Goal: Task Accomplishment & Management: Complete application form

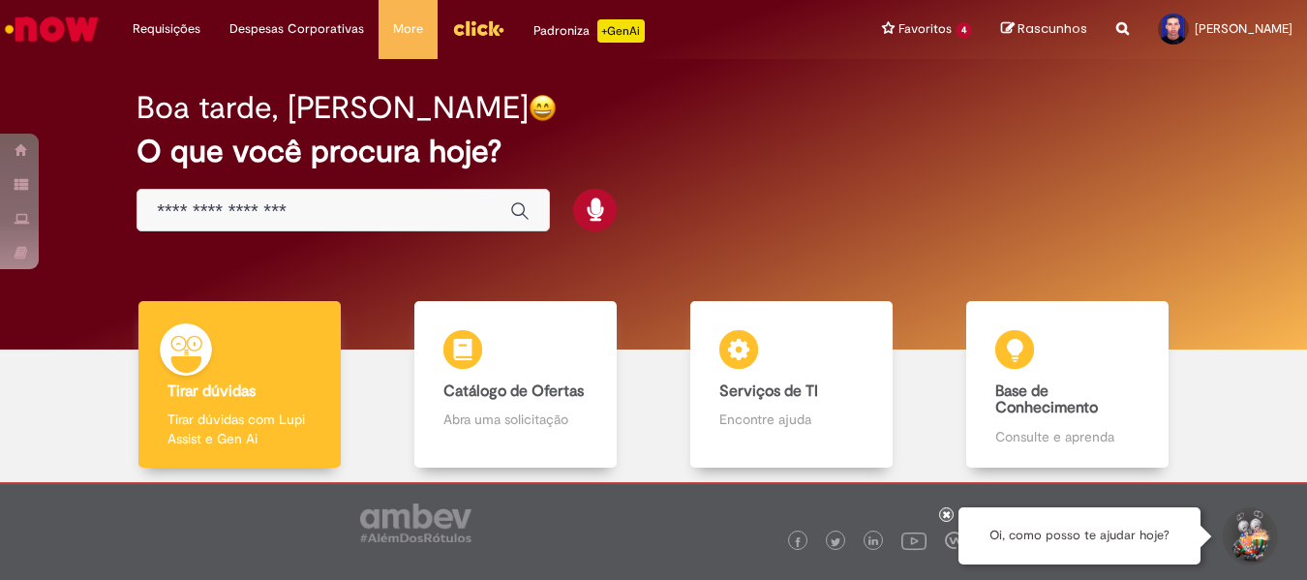
click at [264, 189] on div "Global" at bounding box center [343, 211] width 413 height 44
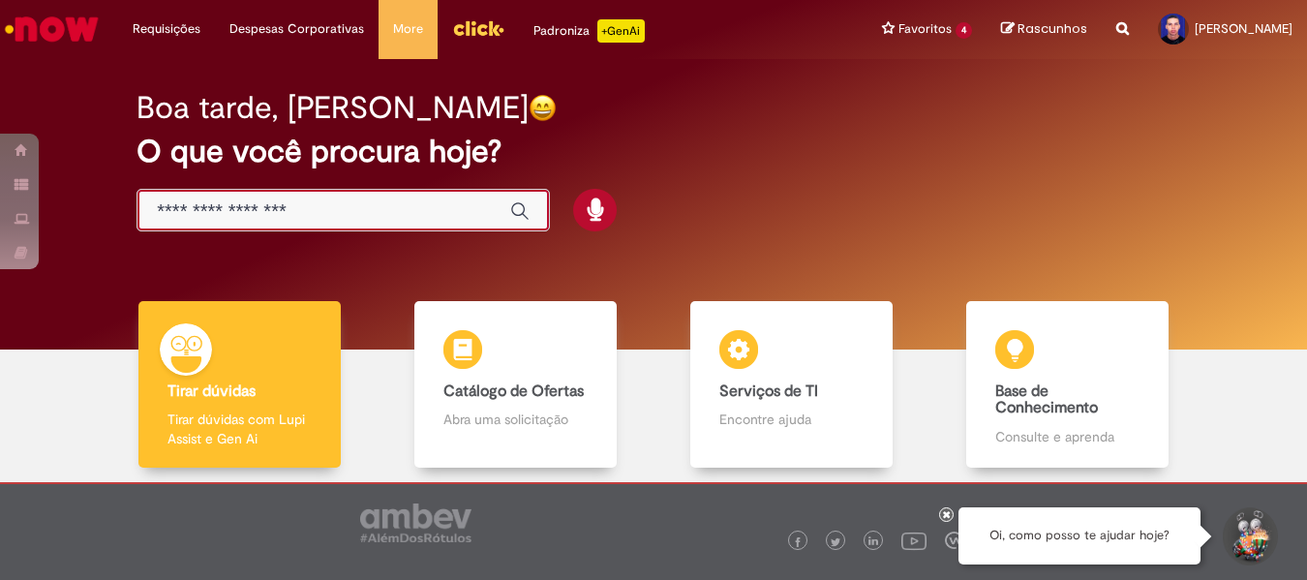
click at [248, 210] on input "Basta digitar aqui" at bounding box center [324, 211] width 334 height 22
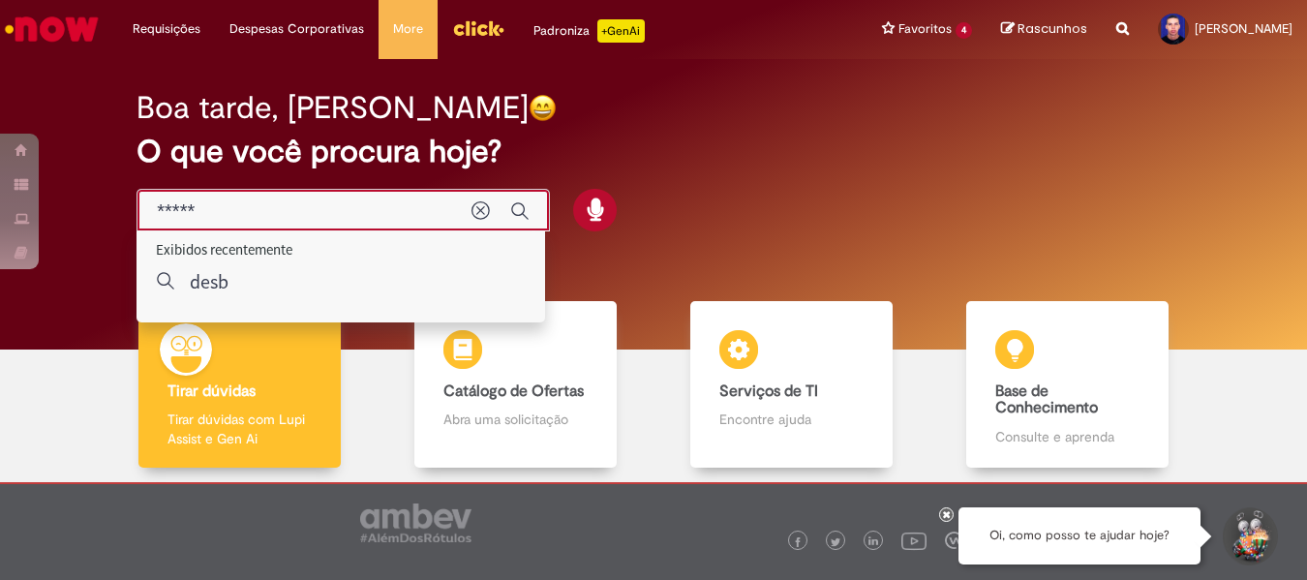
type input "******"
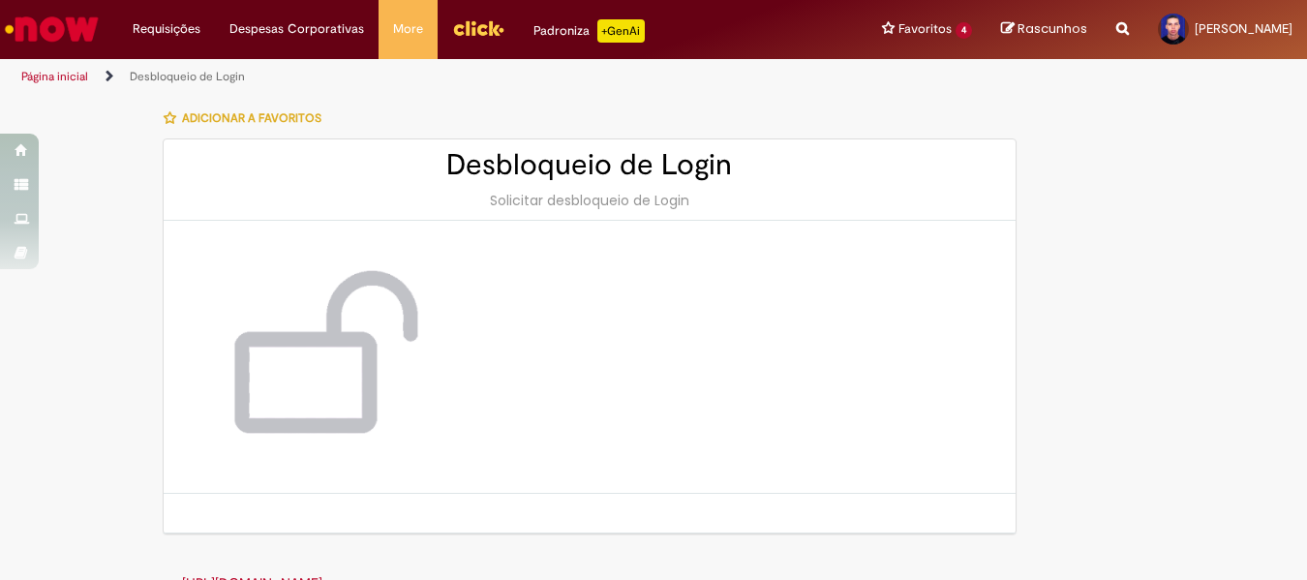
scroll to position [34, 0]
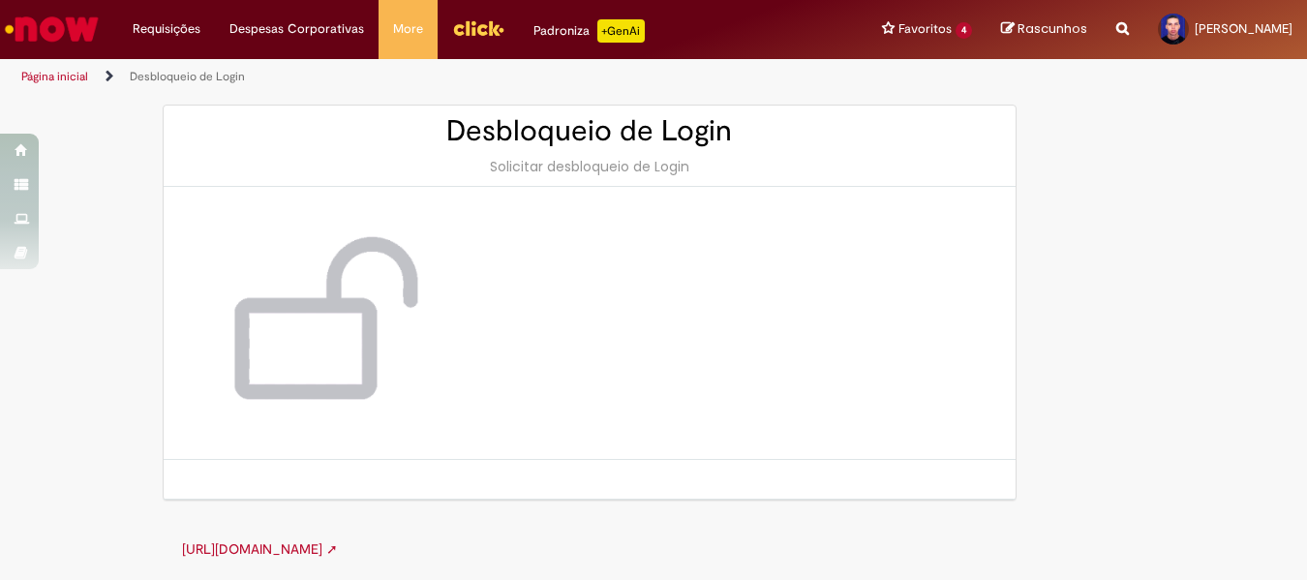
click at [338, 551] on link "[URL][DOMAIN_NAME] ➚" at bounding box center [260, 548] width 156 height 17
click at [73, 77] on link "Página inicial" at bounding box center [54, 76] width 67 height 15
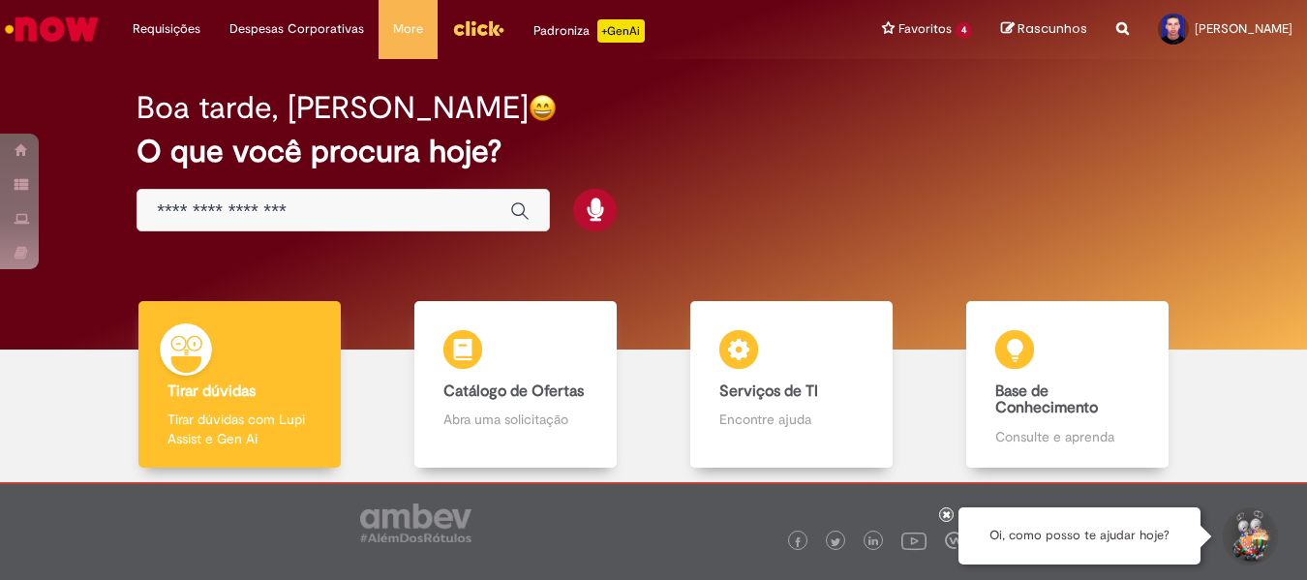
click at [340, 199] on div "Global" at bounding box center [343, 211] width 413 height 44
click at [346, 202] on input "Basta digitar aqui" at bounding box center [324, 211] width 334 height 22
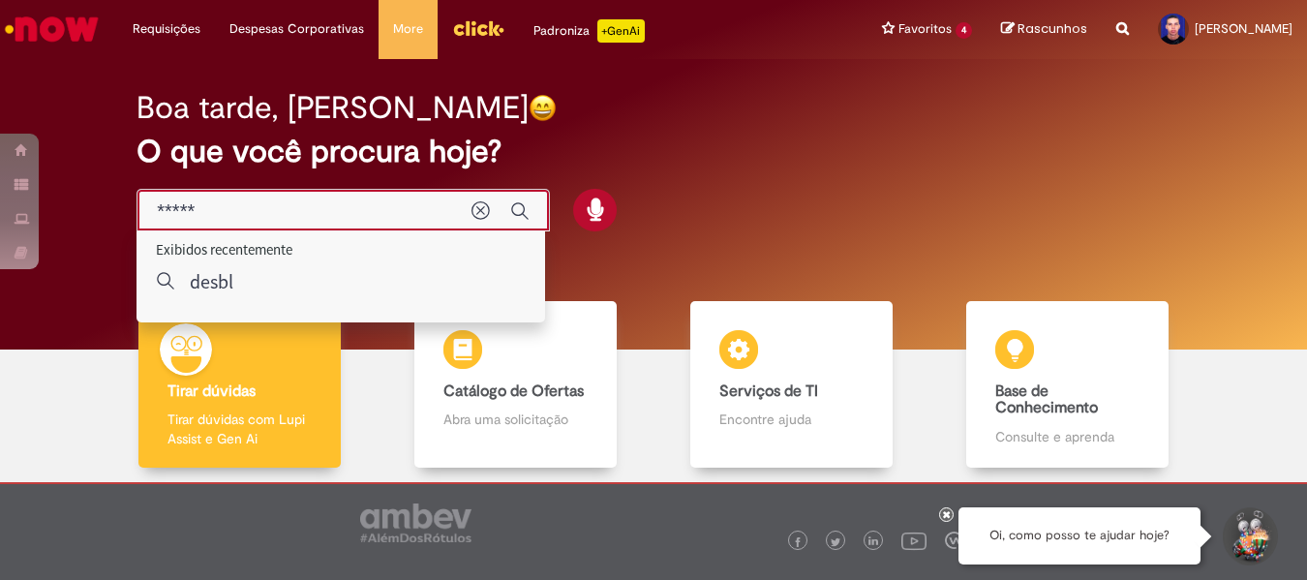
type input "******"
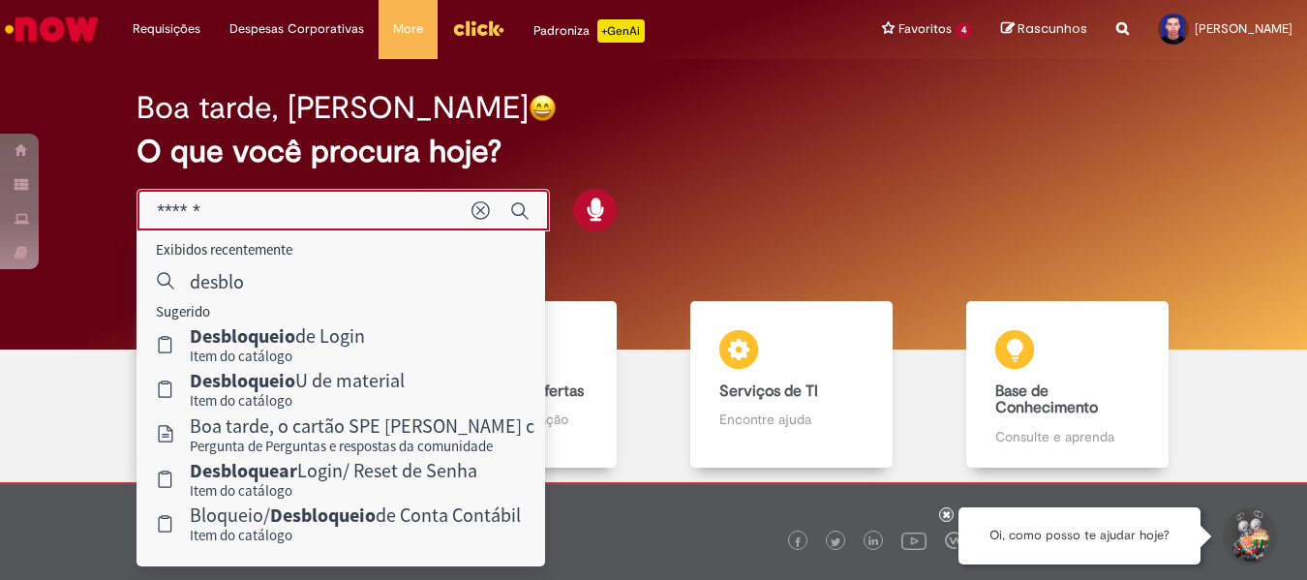
scroll to position [97, 0]
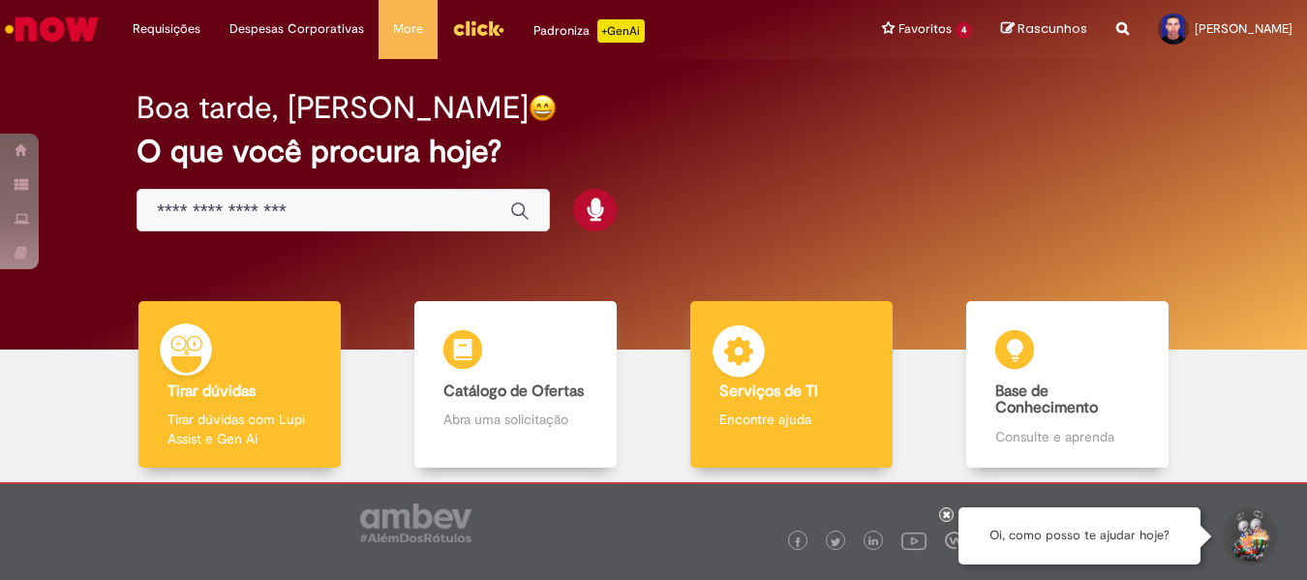
click at [774, 377] on div "Serviços de TI Serviços de TI Encontre ajuda" at bounding box center [791, 385] width 203 height 168
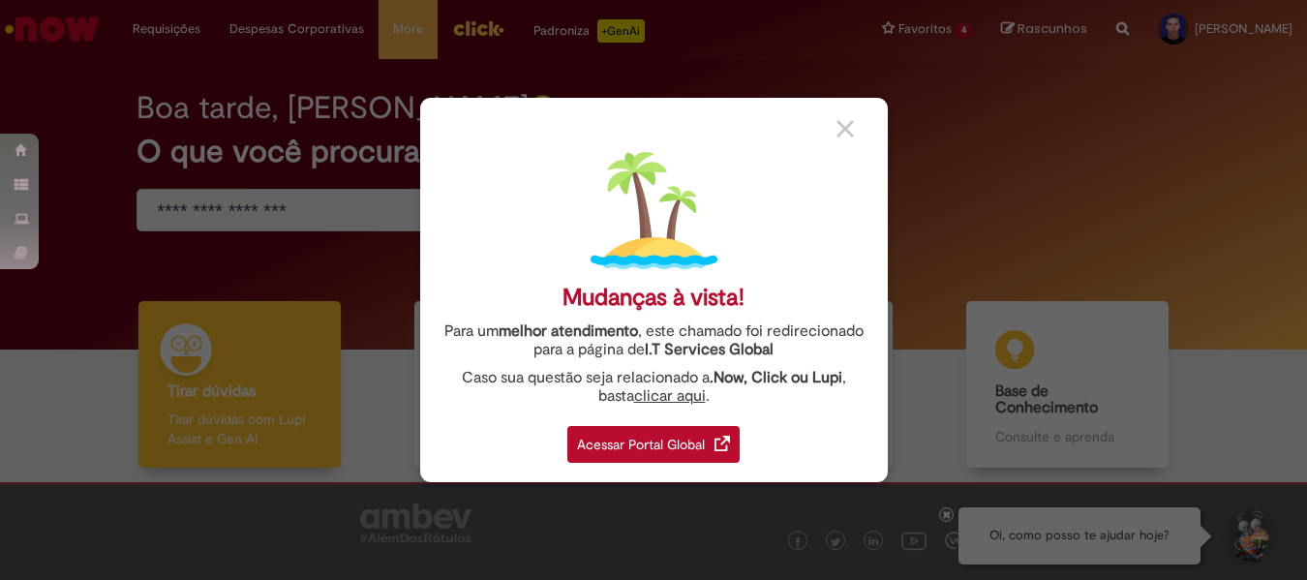
click at [843, 130] on img at bounding box center [845, 128] width 17 height 17
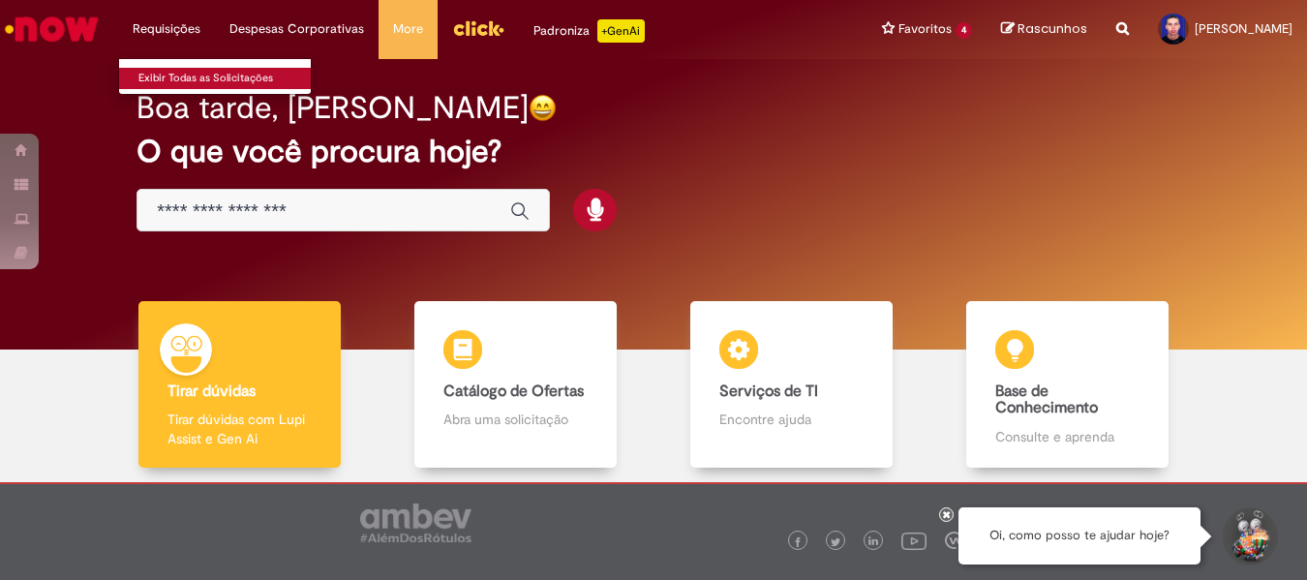
click at [168, 73] on link "Exibir Todas as Solicitações" at bounding box center [225, 78] width 213 height 21
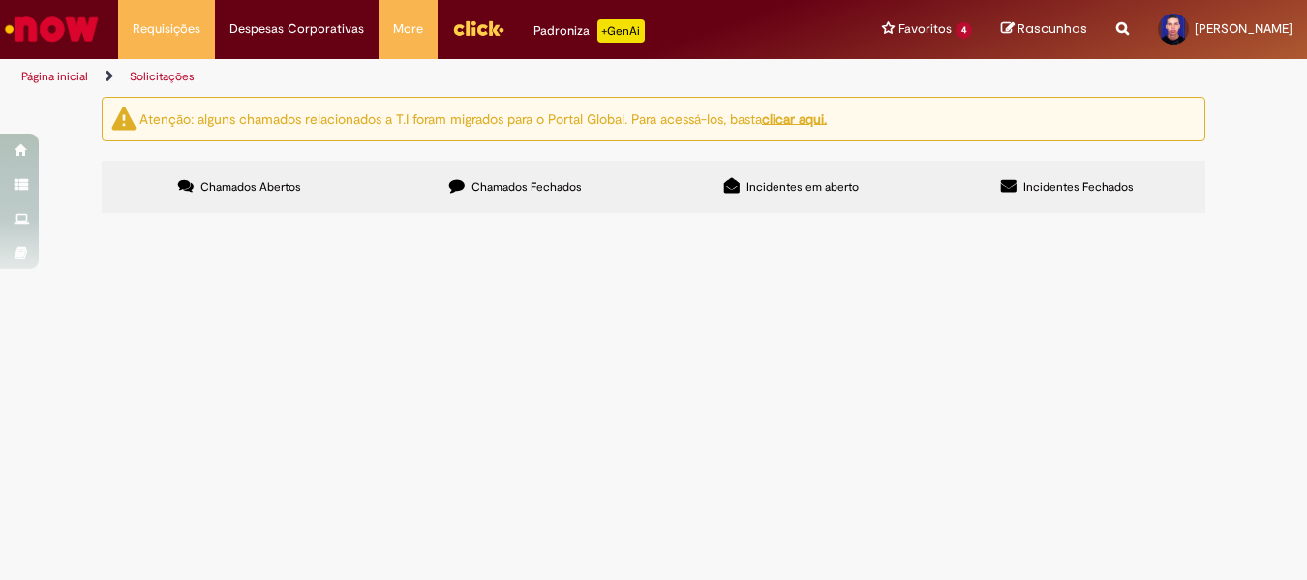
click at [0, 0] on button at bounding box center [0, 0] width 0 height 0
click at [62, 76] on link "Página inicial" at bounding box center [54, 76] width 67 height 15
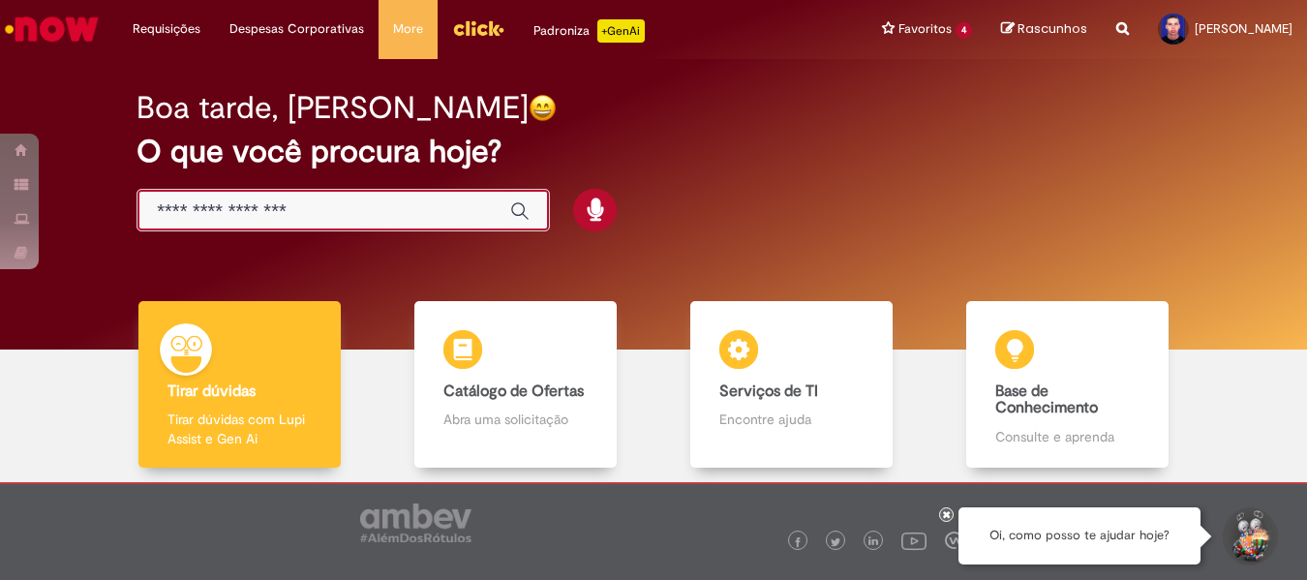
click at [350, 214] on input "Basta digitar aqui" at bounding box center [324, 211] width 334 height 22
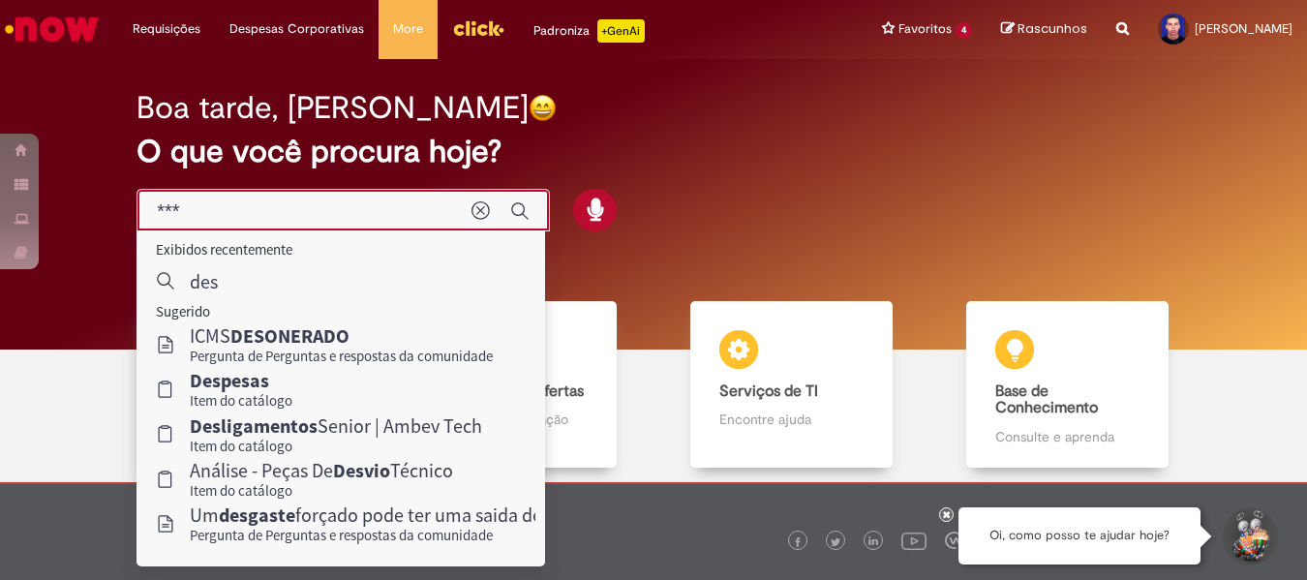
type input "****"
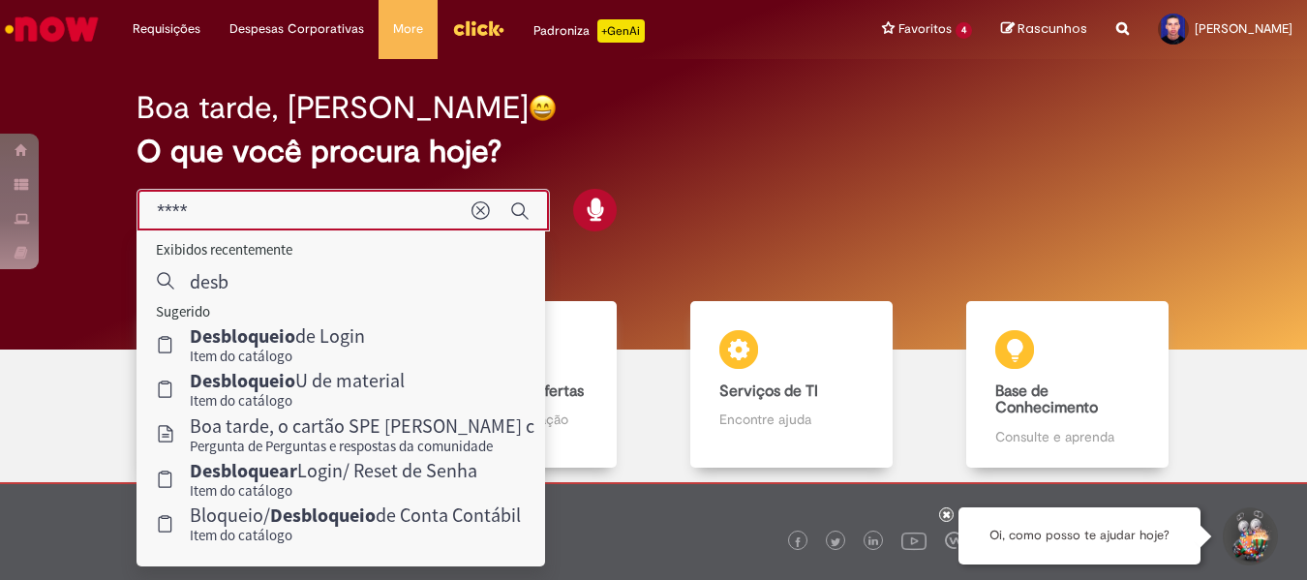
scroll to position [100, 0]
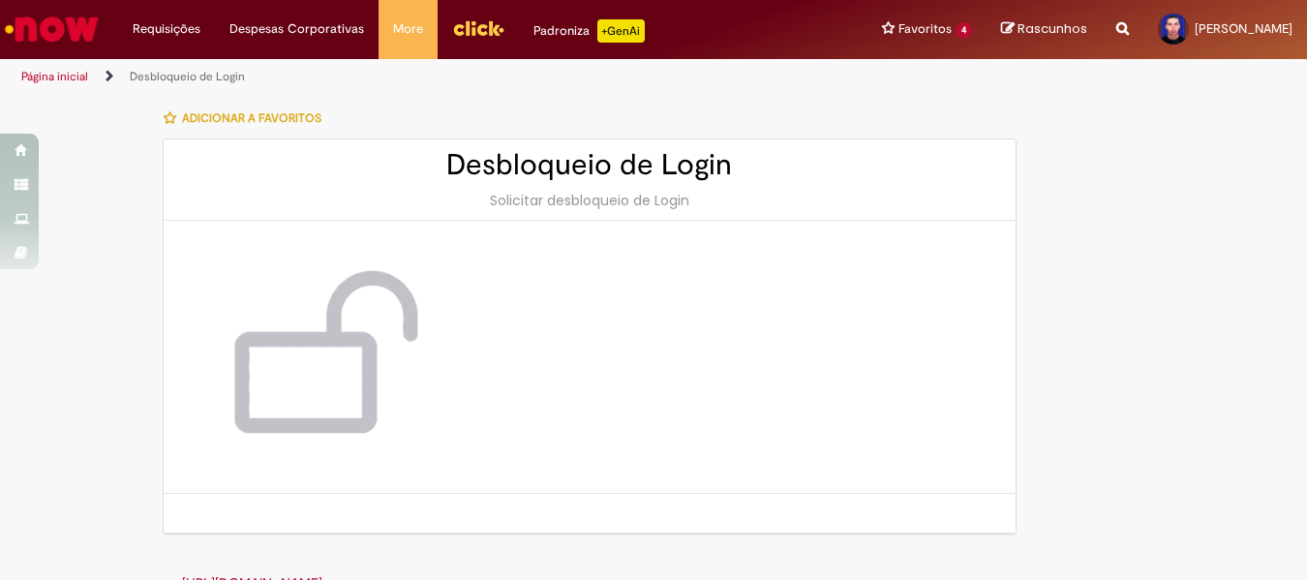
click at [558, 195] on div "Solicitar desbloqueio de Login" at bounding box center [589, 200] width 813 height 19
click at [444, 321] on div at bounding box center [318, 356] width 271 height 233
click at [495, 201] on div "Solicitar desbloqueio de Login" at bounding box center [589, 200] width 813 height 19
click at [197, 117] on span "Adicionar a Favoritos" at bounding box center [251, 117] width 139 height 15
click at [415, 347] on img at bounding box center [318, 357] width 232 height 195
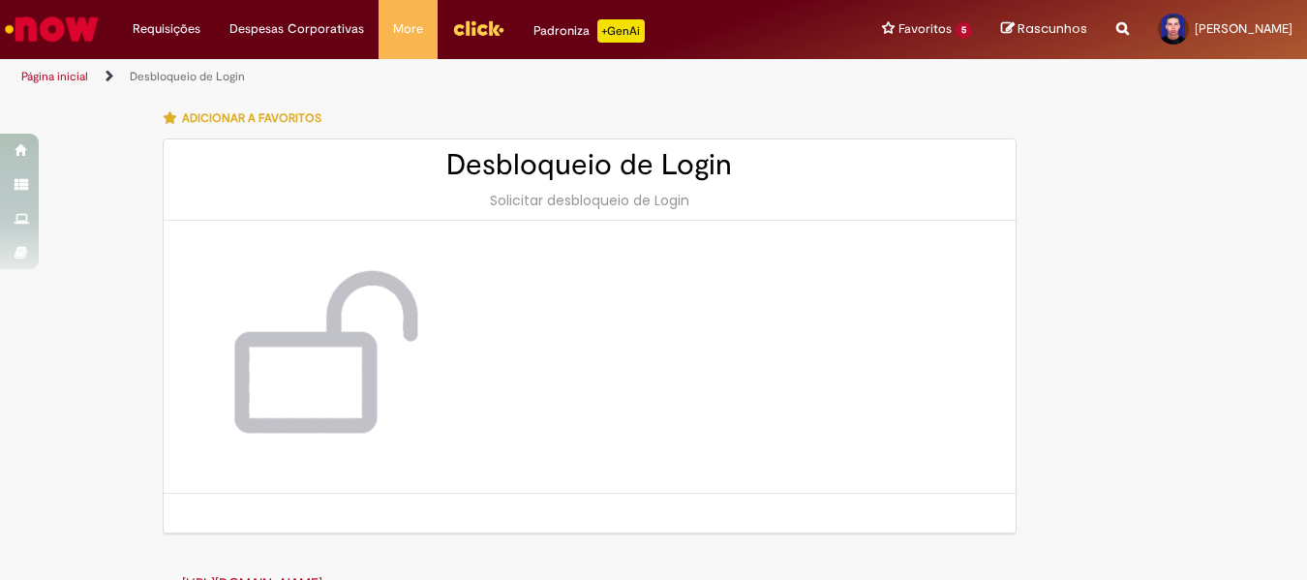
scroll to position [34, 0]
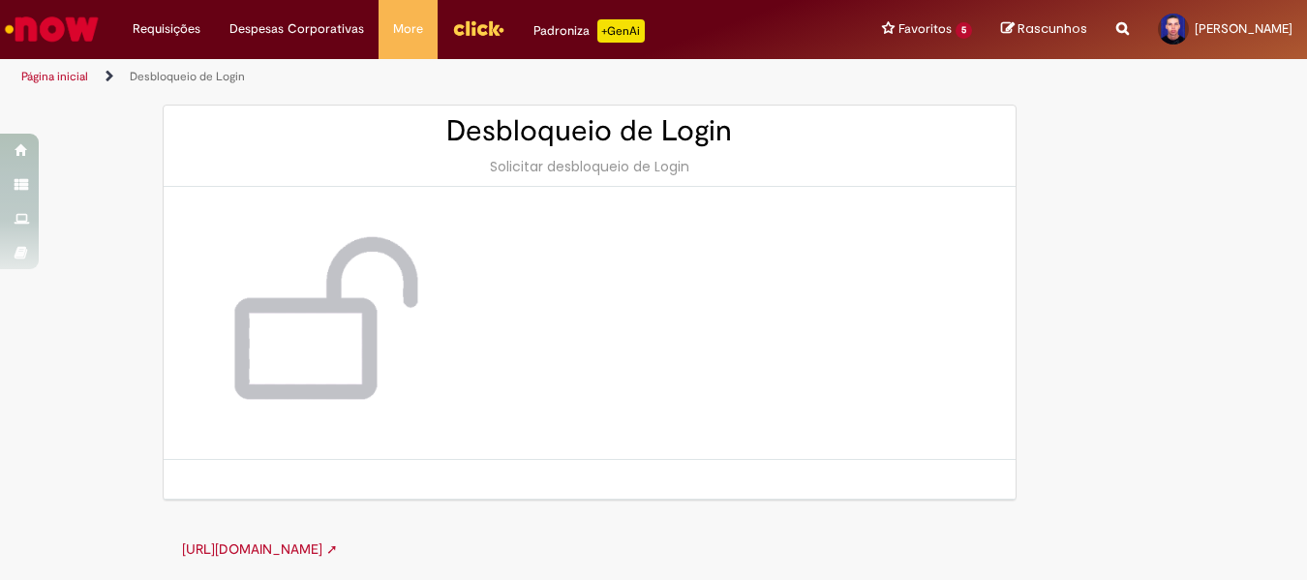
click at [304, 316] on img at bounding box center [318, 323] width 232 height 195
click at [619, 424] on div at bounding box center [590, 323] width 852 height 273
click at [560, 161] on div "Solicitar desbloqueio de Login" at bounding box center [589, 166] width 813 height 19
click at [360, 331] on img at bounding box center [318, 323] width 232 height 195
click at [361, 330] on img at bounding box center [318, 323] width 232 height 195
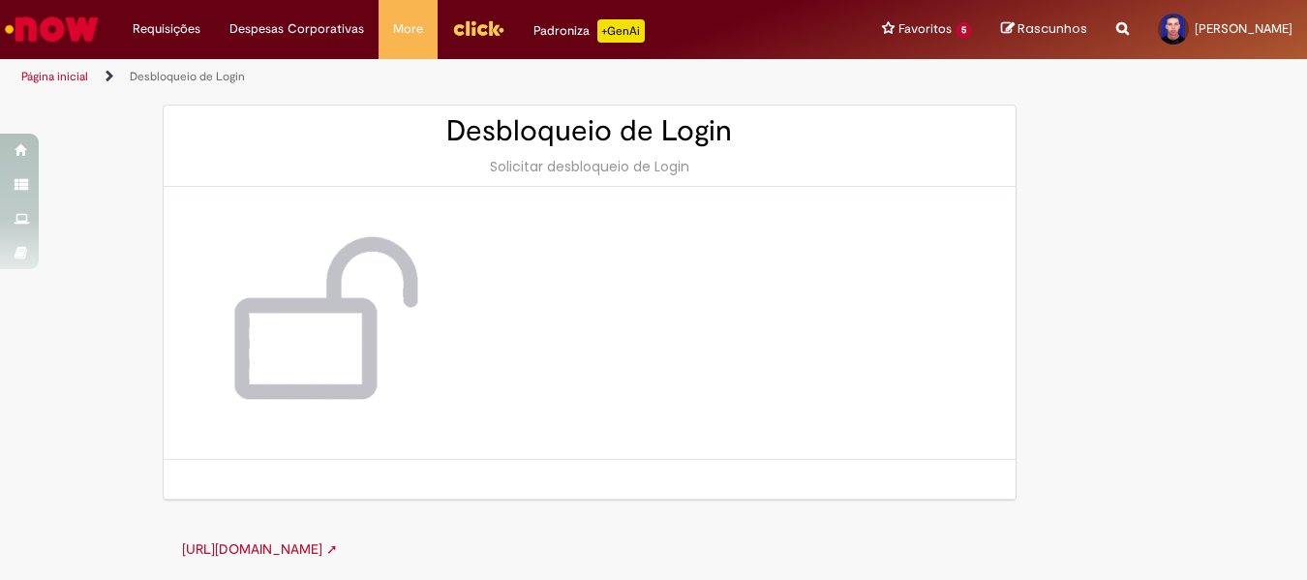
click at [361, 329] on img at bounding box center [318, 323] width 232 height 195
click at [259, 546] on link "[URL][DOMAIN_NAME] ➚" at bounding box center [260, 548] width 156 height 17
